Goal: Navigation & Orientation: Find specific page/section

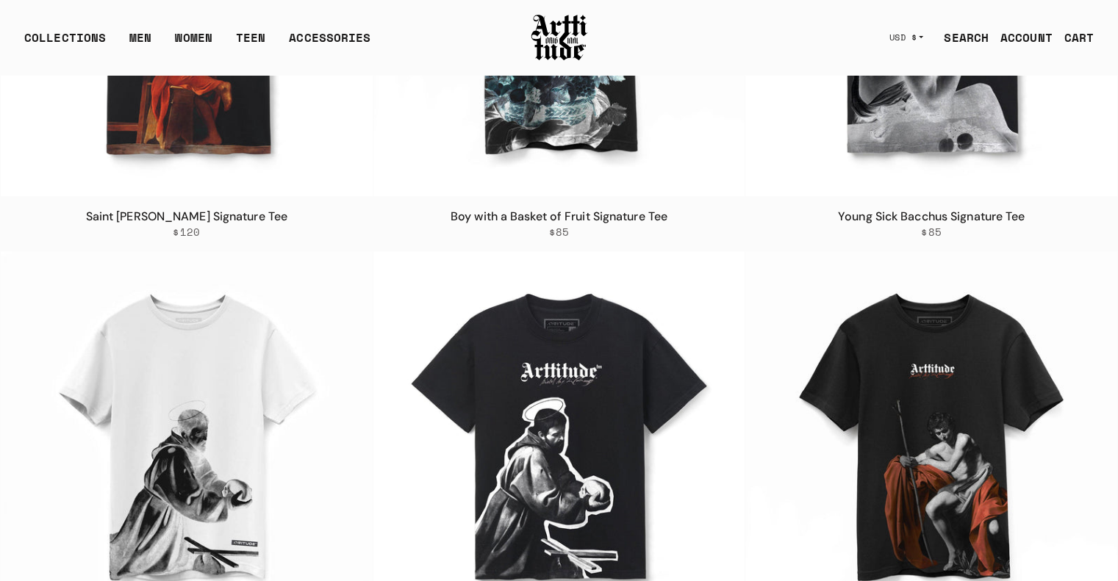
scroll to position [664, 0]
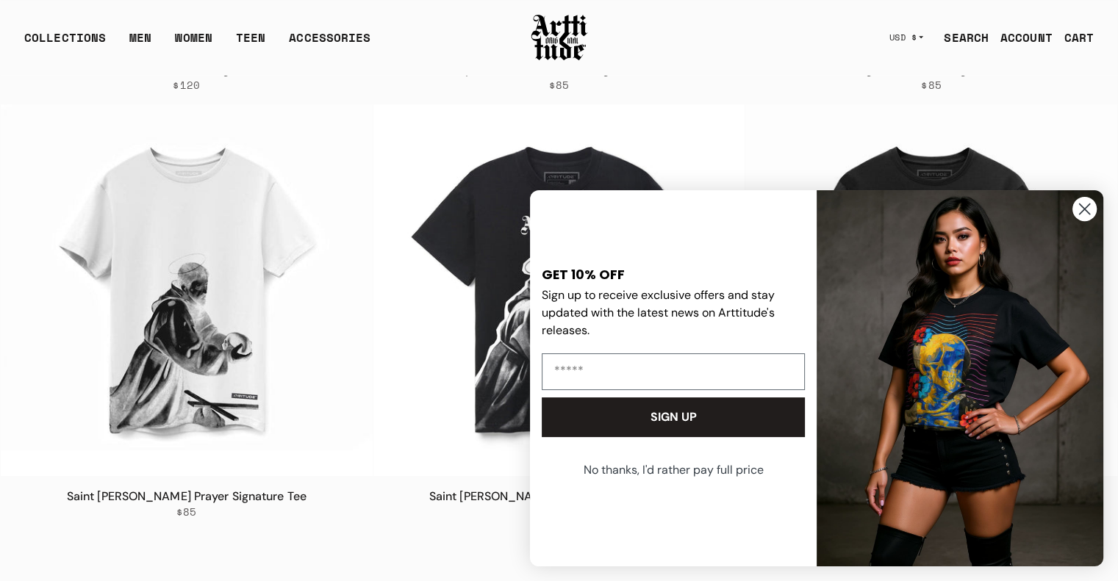
click at [1082, 209] on circle "Close dialog" at bounding box center [1084, 209] width 24 height 24
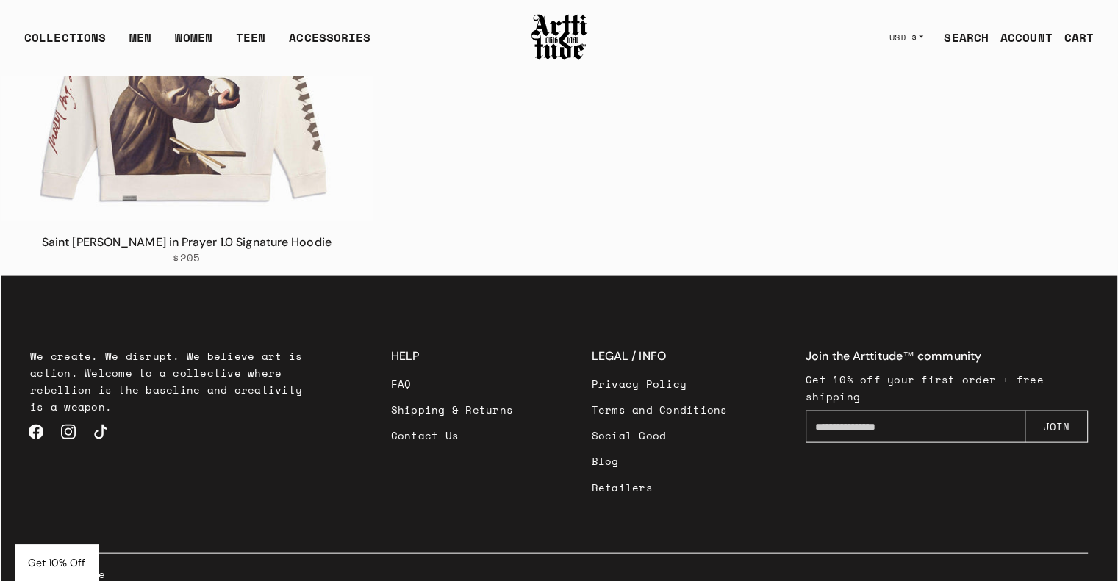
scroll to position [3065, 0]
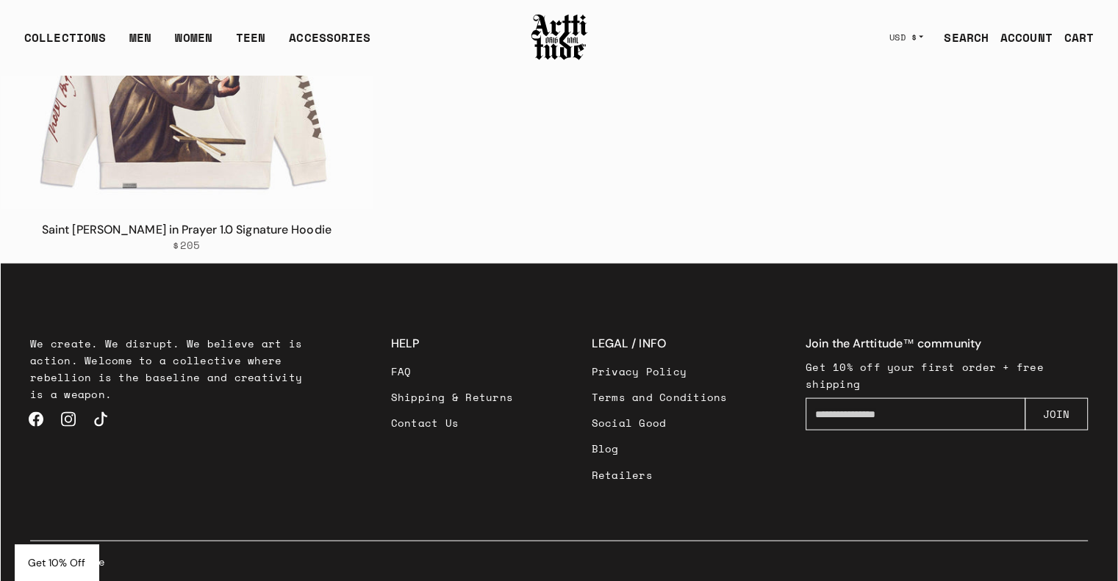
click at [601, 448] on link "Blog" at bounding box center [660, 449] width 136 height 26
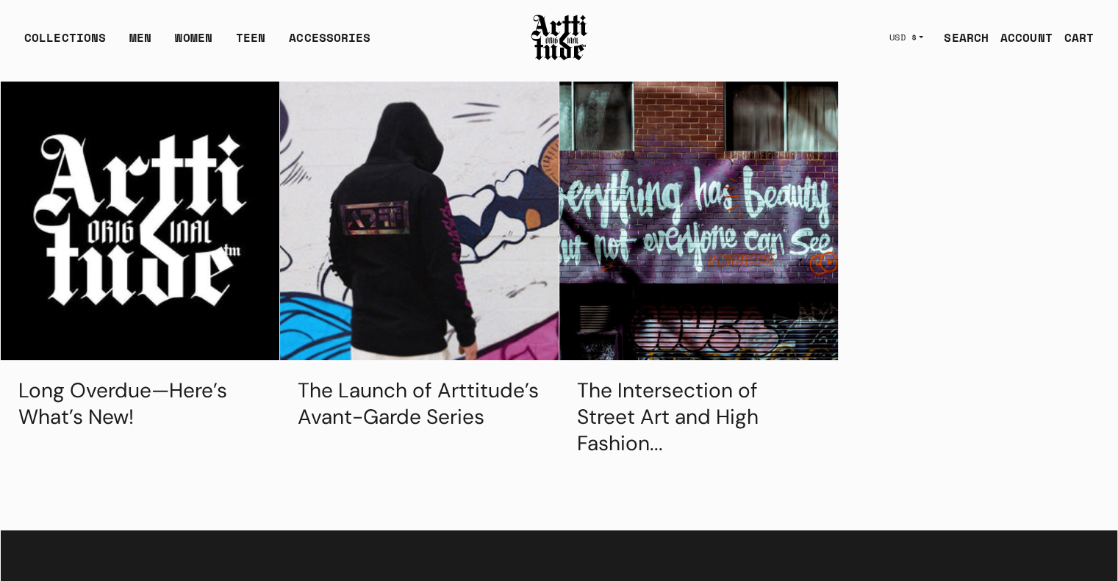
scroll to position [690, 0]
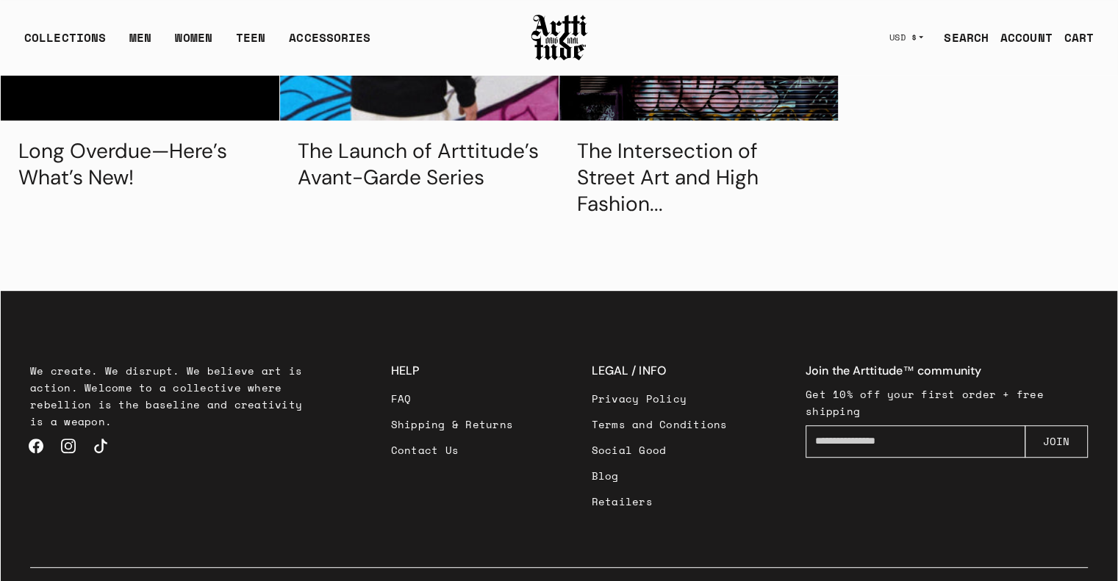
click at [478, 163] on link "The Launch of Arttitude’s Avant-Garde Series" at bounding box center [418, 164] width 241 height 54
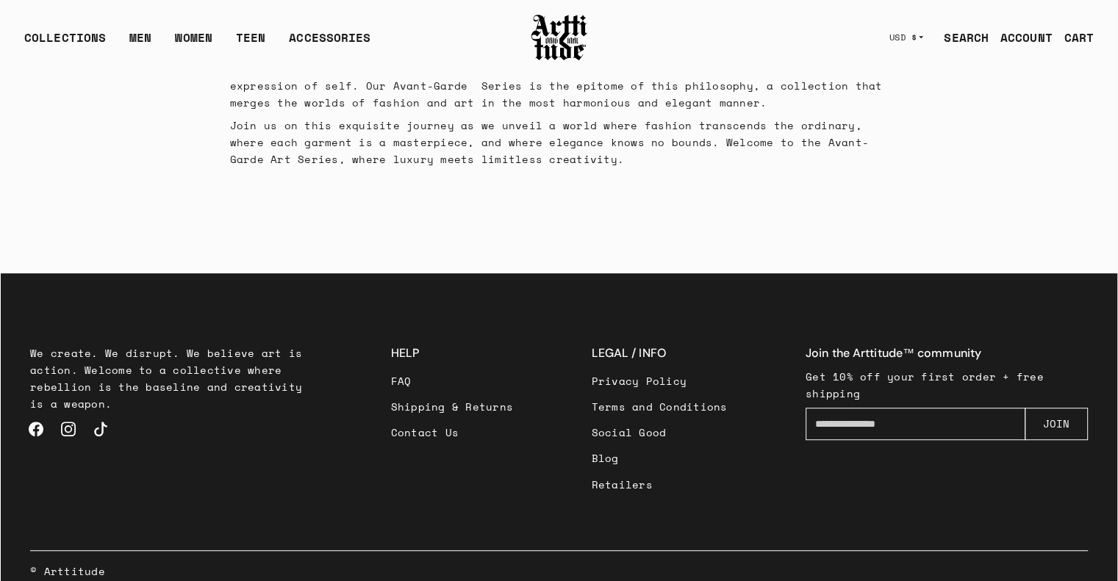
scroll to position [909, 0]
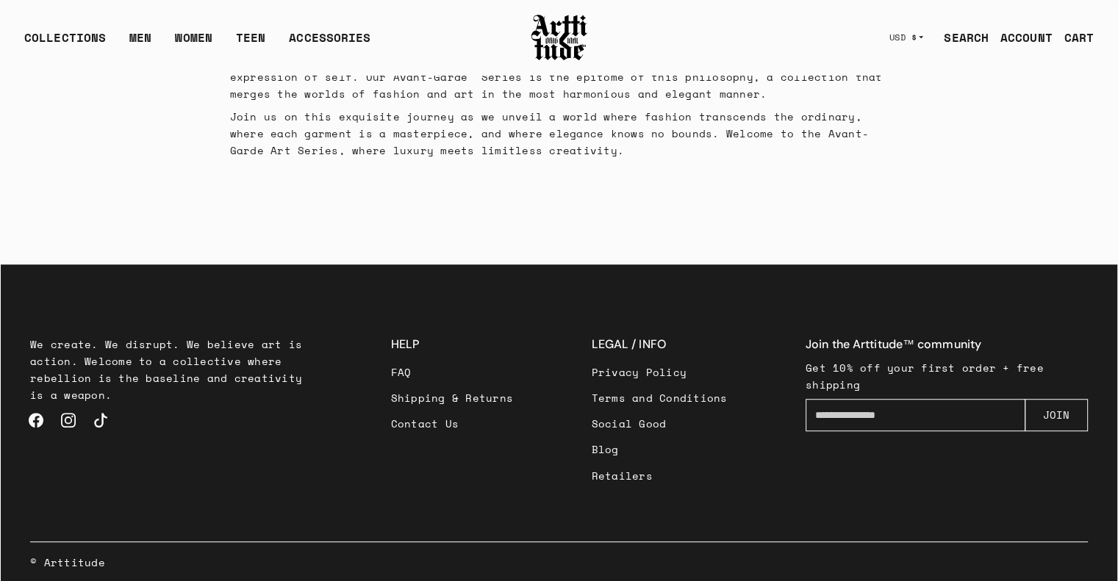
click at [625, 472] on link "Retailers" at bounding box center [660, 476] width 136 height 26
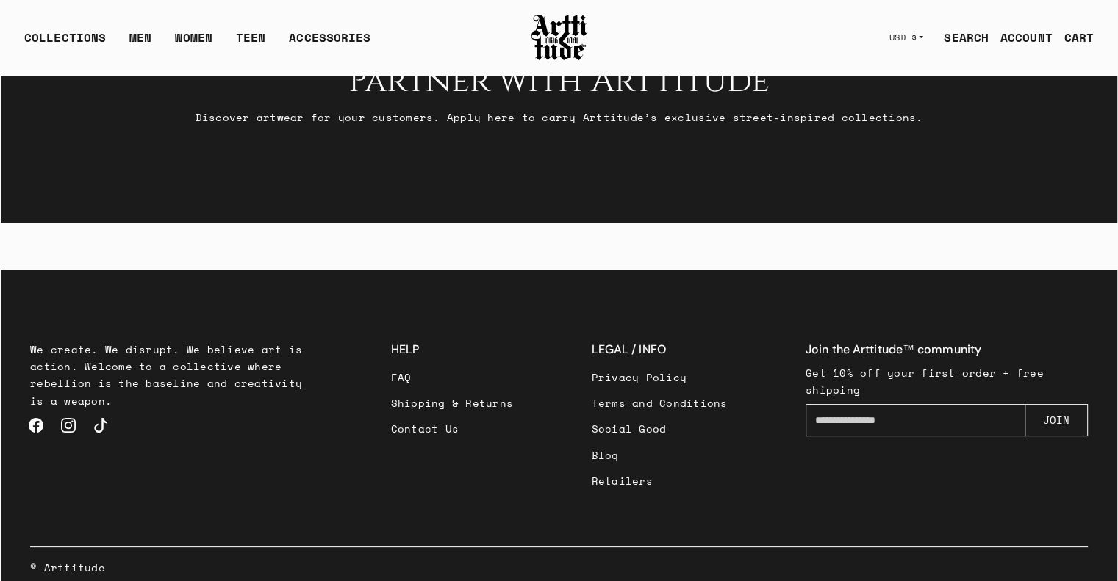
scroll to position [139, 0]
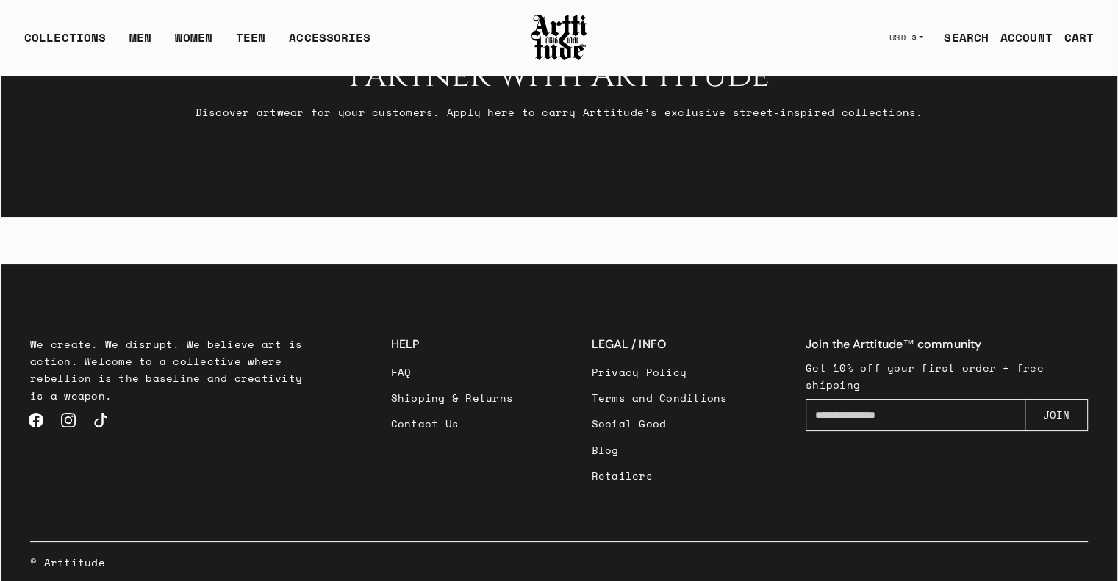
click at [405, 422] on link "Contact Us" at bounding box center [452, 424] width 123 height 26
click at [408, 370] on link "FAQ" at bounding box center [452, 372] width 123 height 26
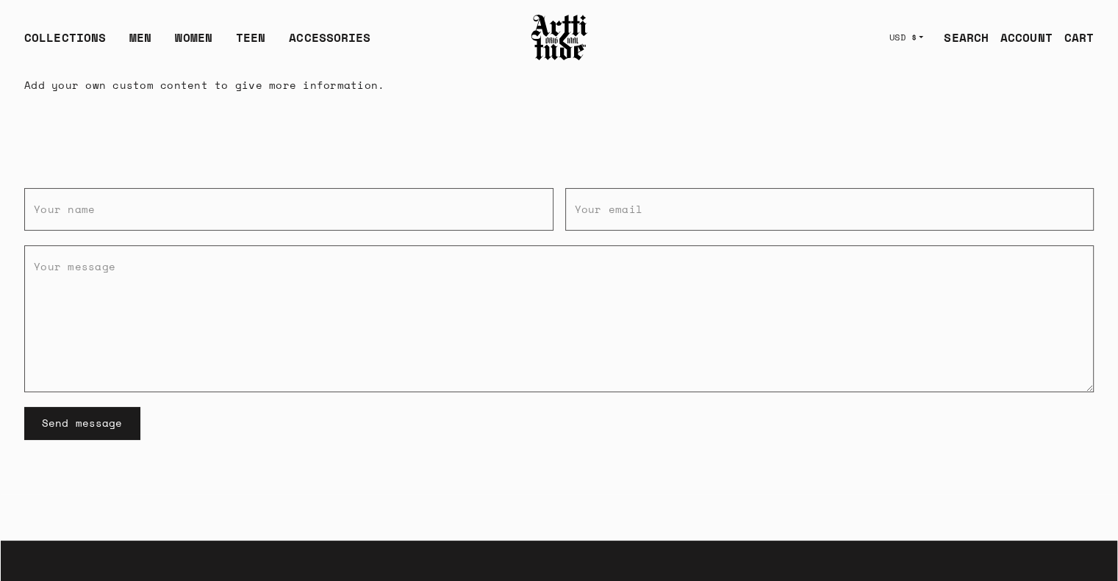
scroll to position [221, 0]
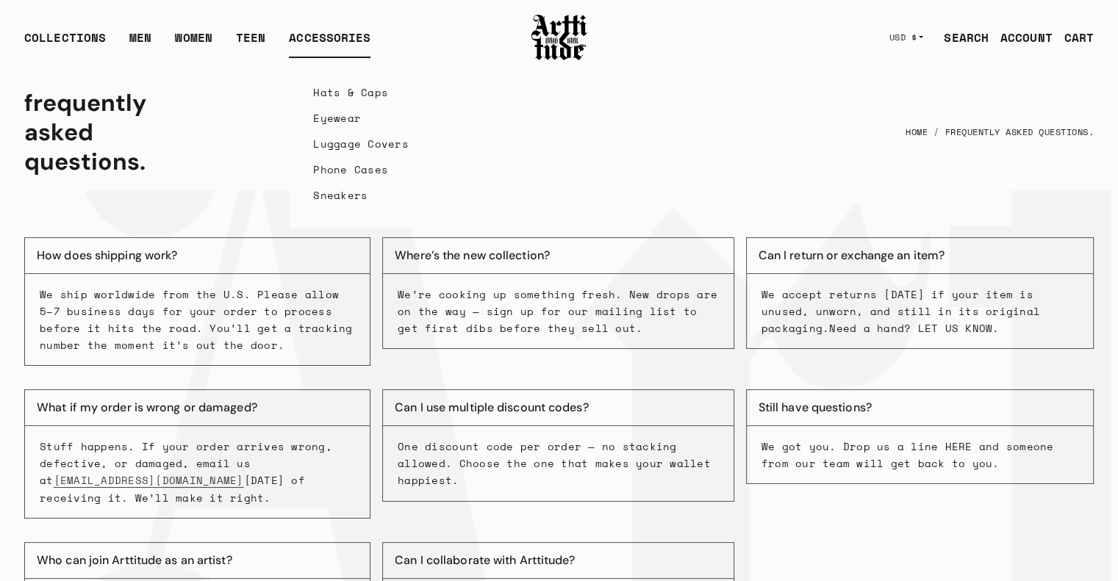
click at [342, 168] on link "Phone Cases" at bounding box center [361, 170] width 96 height 26
